Goal: Navigation & Orientation: Find specific page/section

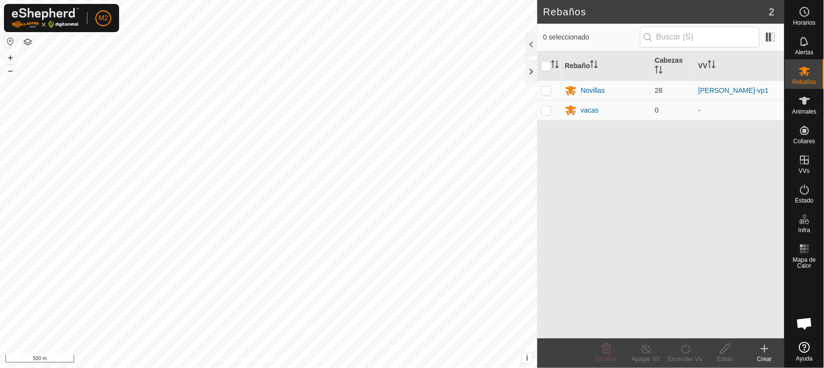
click at [9, 44] on button "button" at bounding box center [10, 42] width 12 height 12
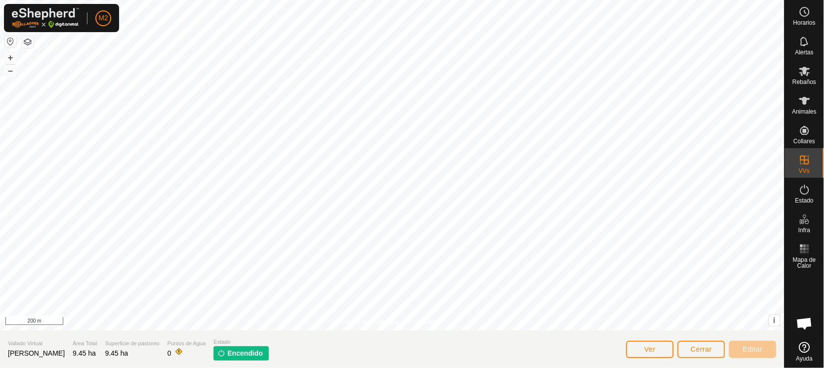
click at [10, 42] on button "button" at bounding box center [10, 42] width 12 height 12
click at [805, 69] on icon at bounding box center [804, 71] width 11 height 9
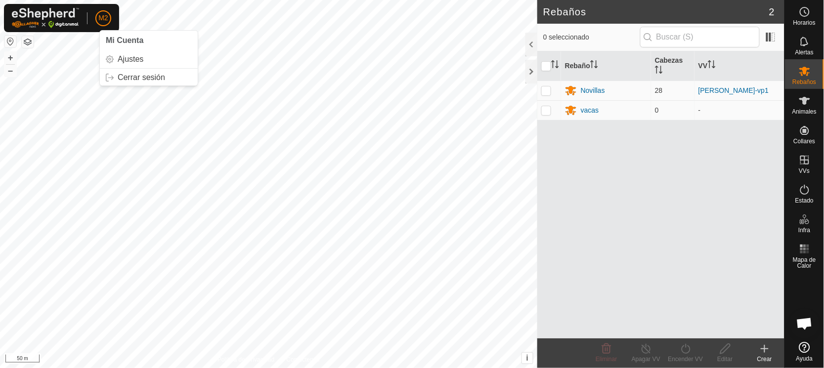
click at [9, 41] on button "button" at bounding box center [10, 42] width 12 height 12
click at [531, 71] on div at bounding box center [531, 72] width 12 height 24
click at [10, 39] on button "button" at bounding box center [10, 42] width 12 height 12
click at [10, 40] on button "button" at bounding box center [10, 42] width 12 height 12
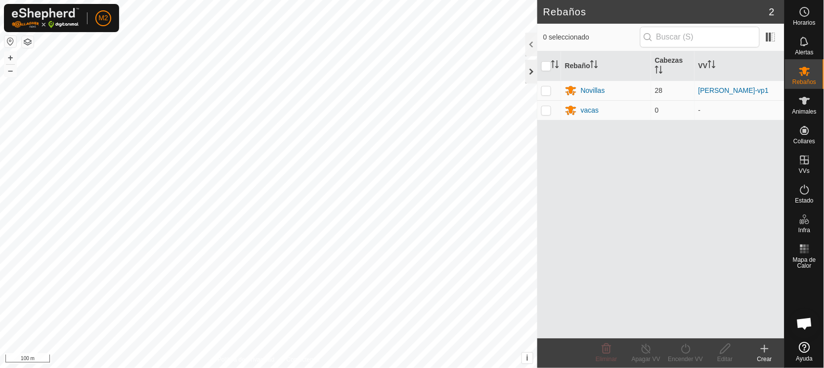
click at [527, 66] on div at bounding box center [531, 72] width 12 height 24
